Goal: Register for event/course

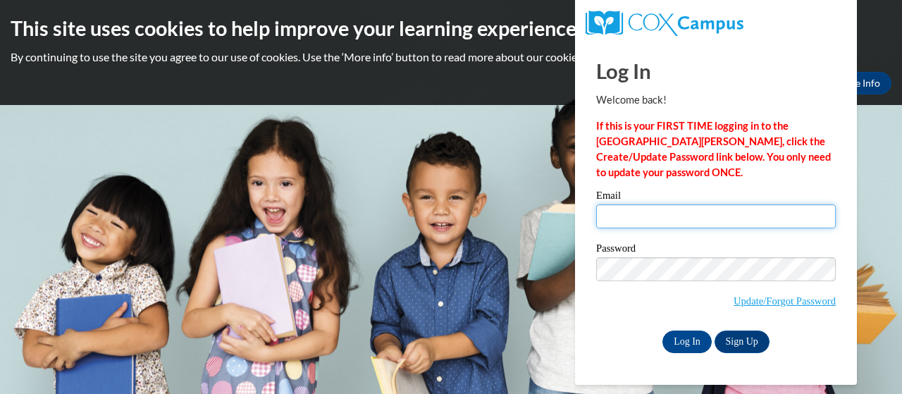
drag, startPoint x: 703, startPoint y: 209, endPoint x: 708, endPoint y: 227, distance: 18.3
click at [703, 209] on input "Email" at bounding box center [716, 216] width 240 height 24
type input "dylon.becker@trschools.k12.wi.us"
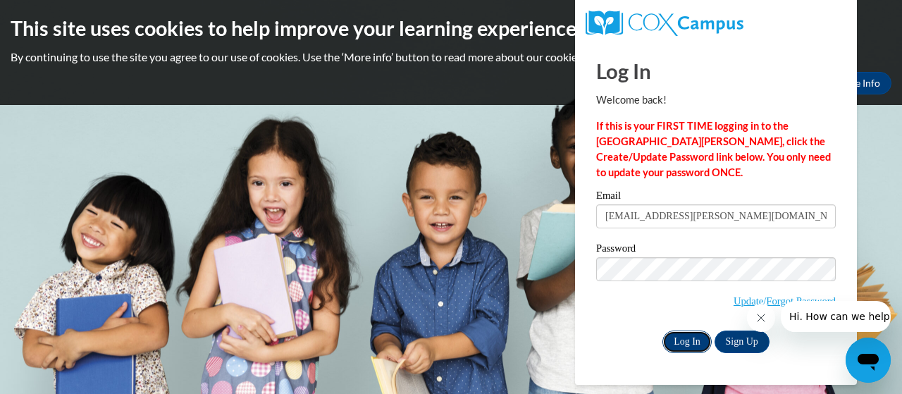
click at [689, 340] on input "Log In" at bounding box center [687, 342] width 49 height 23
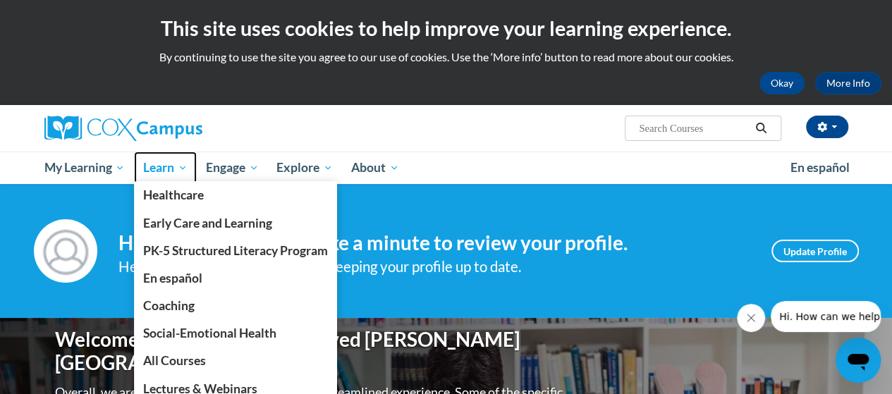
click at [166, 164] on span "Learn" at bounding box center [165, 167] width 44 height 17
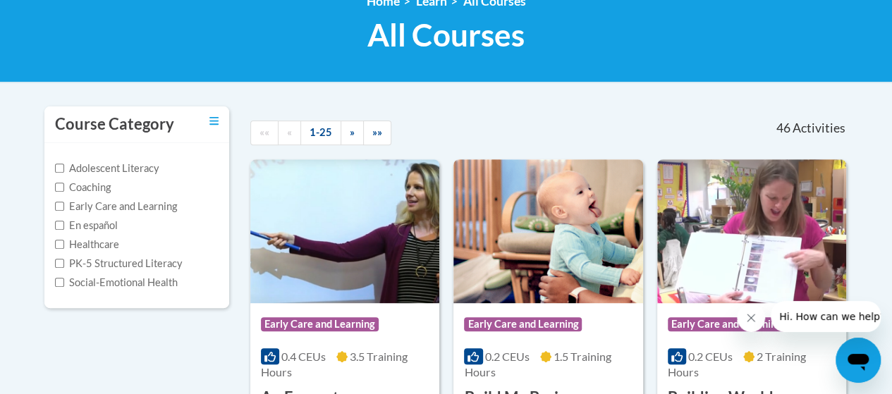
scroll to position [282, 0]
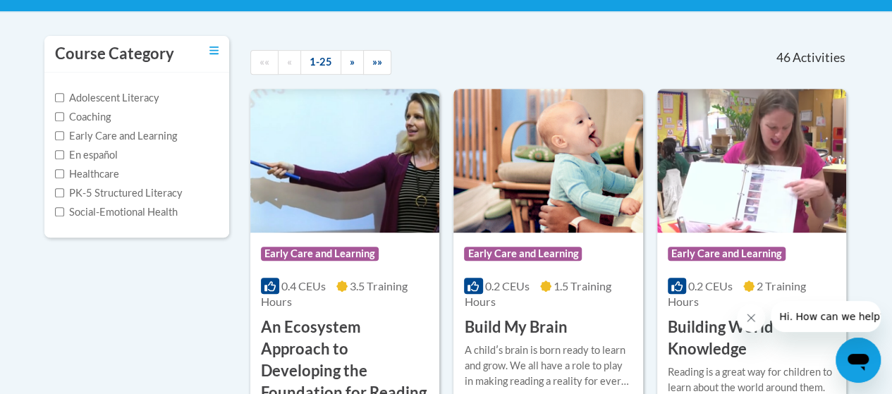
click at [54, 191] on div "Adolescent Literacy Coaching Early Care and Learning En español Healthcare PK-5…" at bounding box center [136, 155] width 185 height 165
click at [65, 195] on label "PK-5 Structured Literacy" at bounding box center [119, 193] width 128 height 16
click at [64, 195] on input "PK-5 Structured Literacy" at bounding box center [59, 192] width 9 height 9
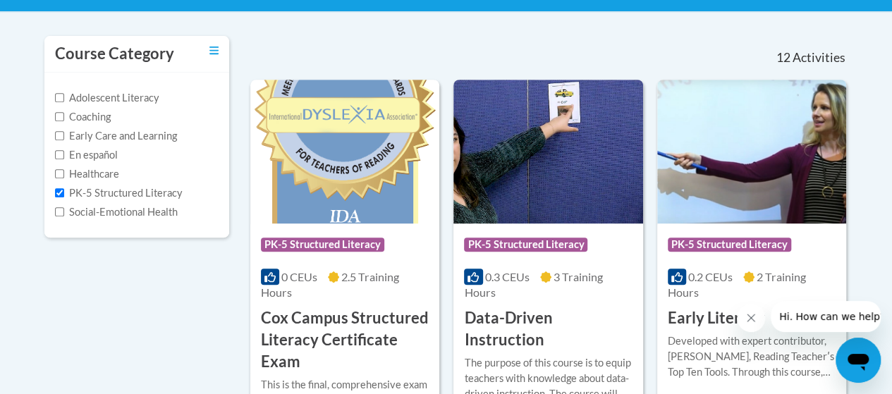
click at [54, 190] on div "Adolescent Literacy Coaching Early Care and Learning En español Healthcare PK-5…" at bounding box center [136, 155] width 185 height 165
click at [56, 190] on input "PK-5 Structured Literacy" at bounding box center [59, 192] width 9 height 9
checkbox input "false"
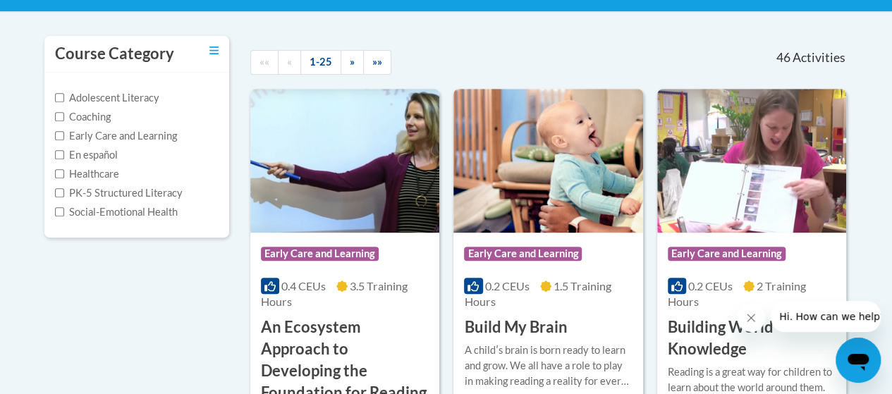
click at [52, 132] on div "Adolescent Literacy Coaching Early Care and Learning En español Healthcare PK-5…" at bounding box center [136, 155] width 185 height 165
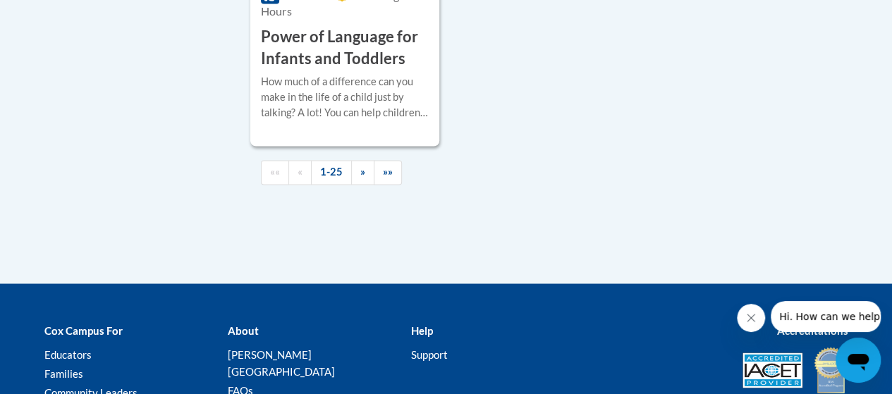
scroll to position [3744, 0]
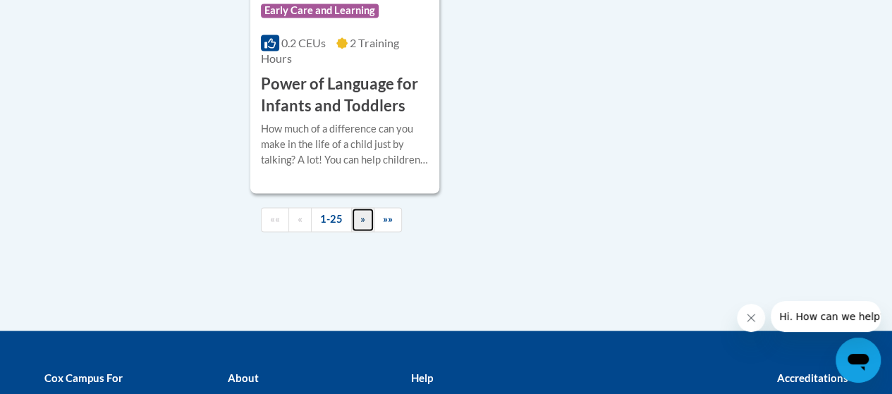
click at [364, 207] on link "»" at bounding box center [362, 219] width 23 height 25
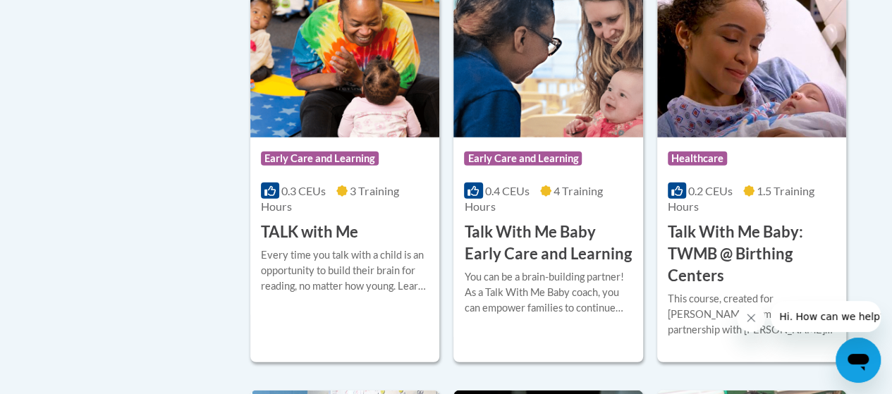
scroll to position [1574, 0]
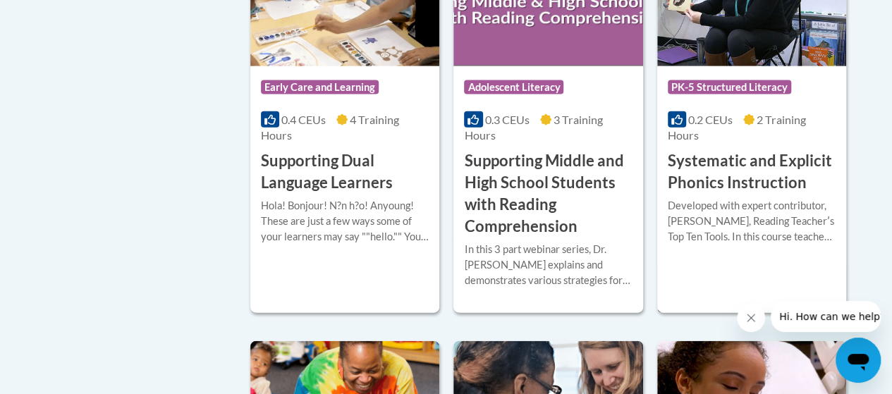
click at [732, 184] on h3 "Systematic and Explicit Phonics Instruction" at bounding box center [751, 172] width 168 height 44
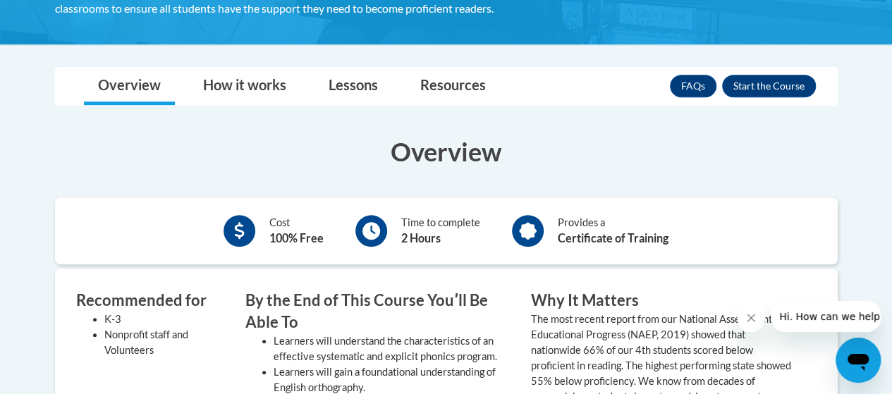
scroll to position [269, 0]
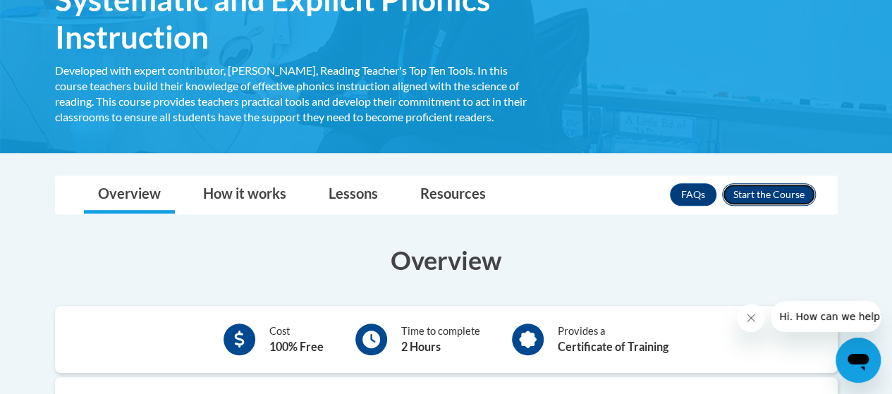
click at [753, 191] on button "Enroll" at bounding box center [769, 194] width 94 height 23
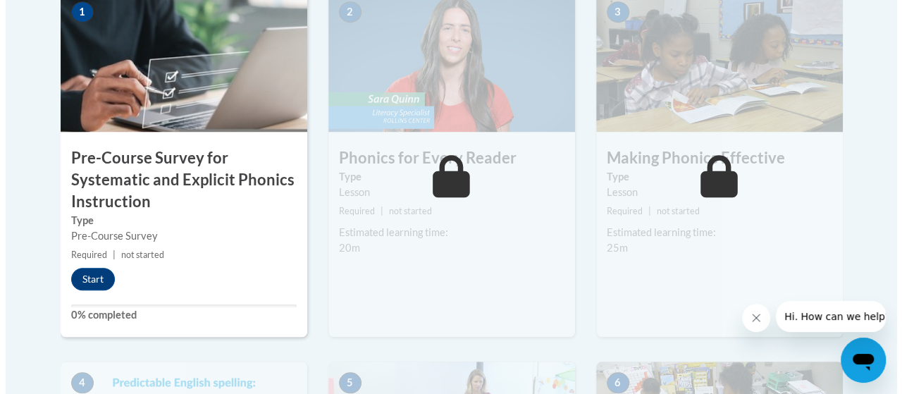
scroll to position [564, 0]
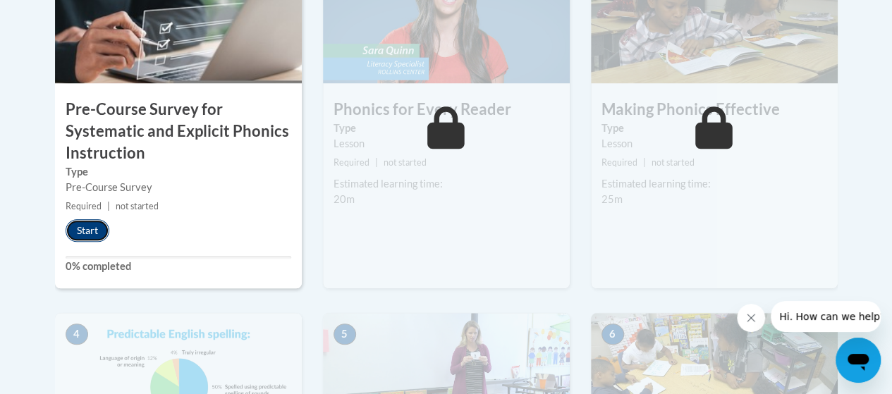
click at [94, 235] on button "Start" at bounding box center [88, 230] width 44 height 23
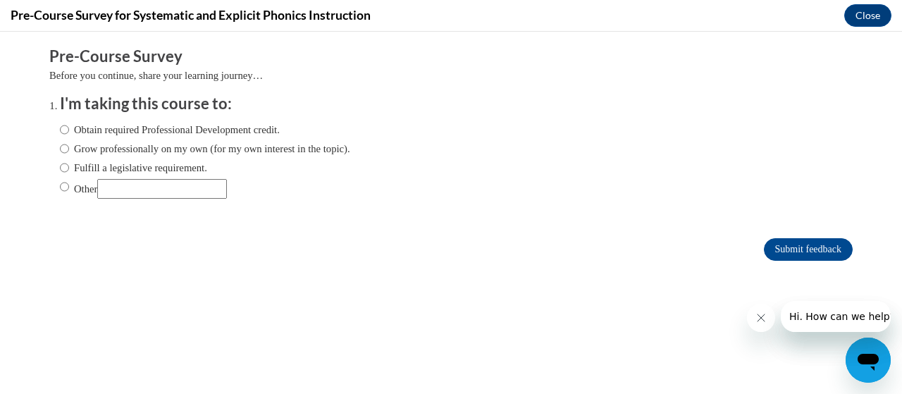
scroll to position [0, 0]
click at [60, 168] on input "Fulfill a legislative requirement." at bounding box center [64, 168] width 9 height 16
radio input "true"
click at [60, 130] on input "Obtain required Professional Development credit." at bounding box center [64, 130] width 9 height 16
radio input "true"
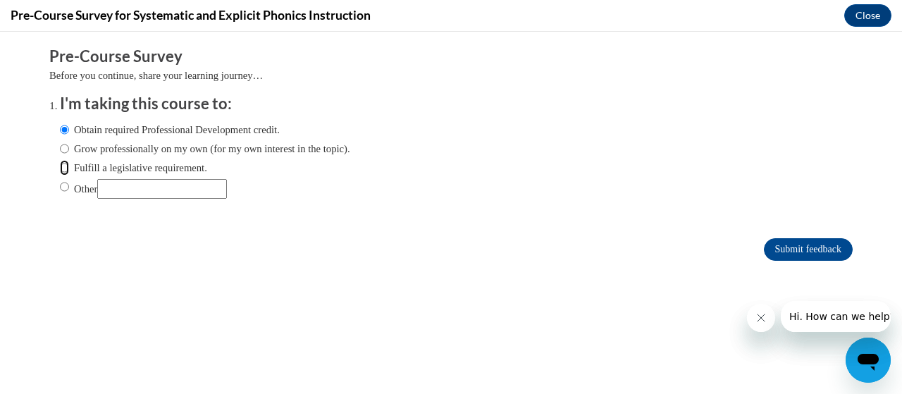
click at [60, 171] on input "Fulfill a legislative requirement." at bounding box center [64, 168] width 9 height 16
radio input "true"
click at [813, 259] on input "Submit feedback" at bounding box center [808, 249] width 89 height 23
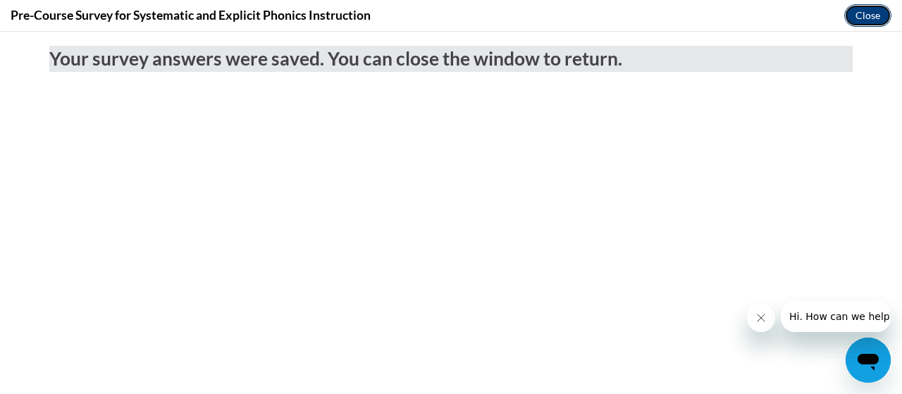
click at [860, 19] on button "Close" at bounding box center [867, 15] width 47 height 23
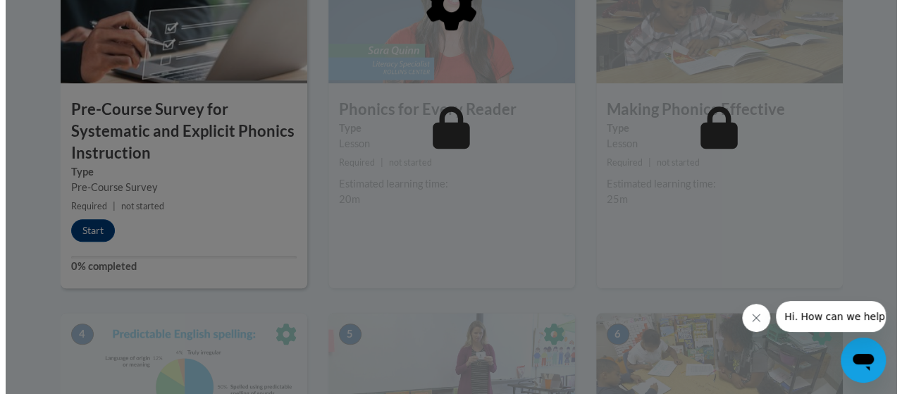
scroll to position [493, 0]
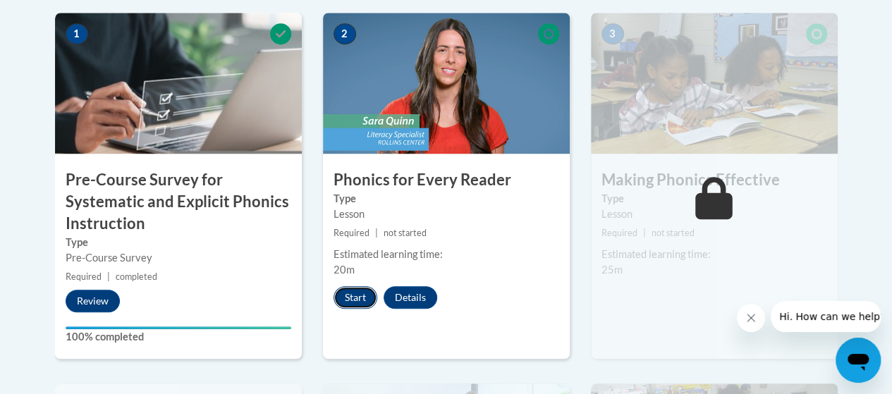
click at [351, 295] on button "Start" at bounding box center [355, 297] width 44 height 23
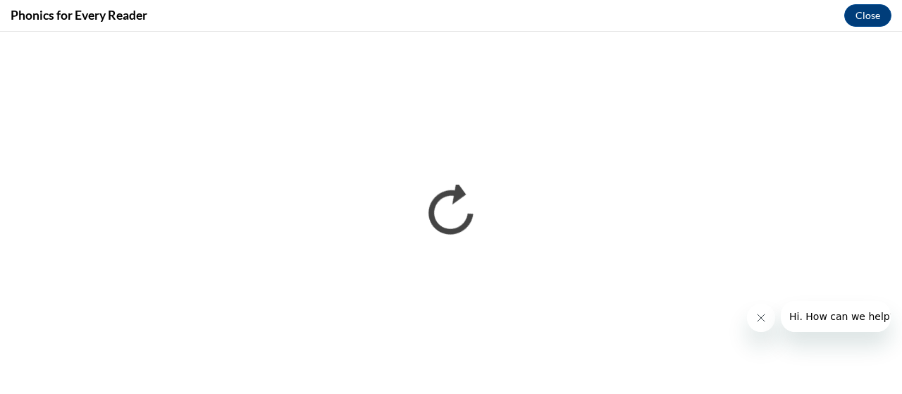
scroll to position [0, 0]
